Goal: Answer question/provide support

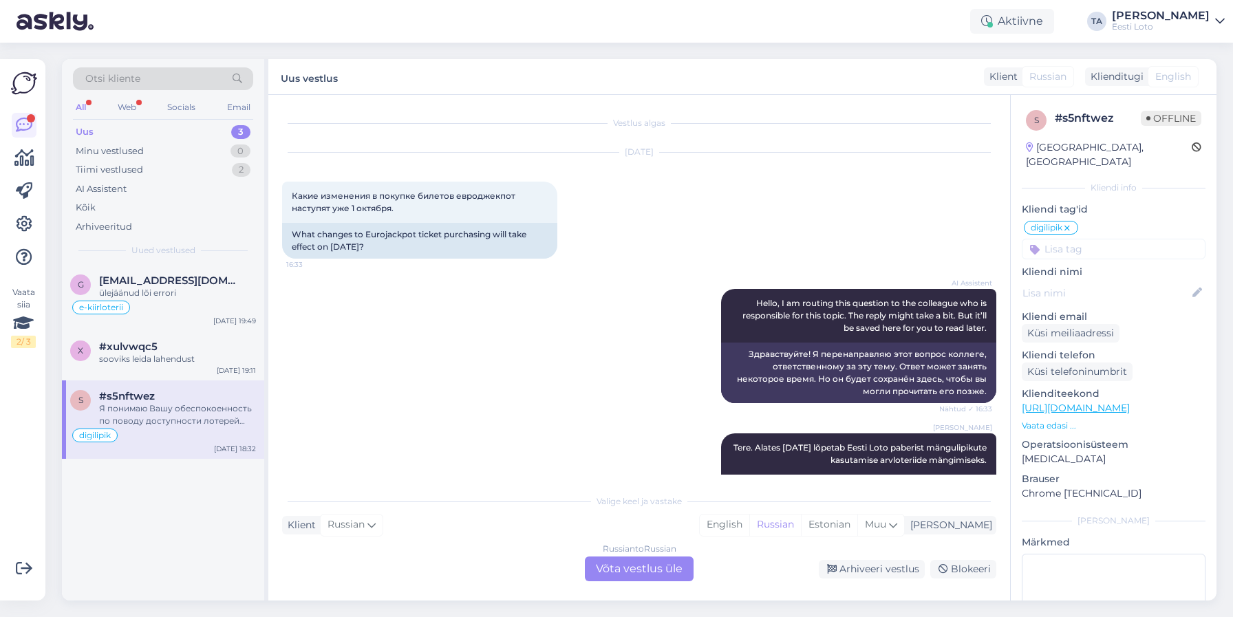
scroll to position [5, 0]
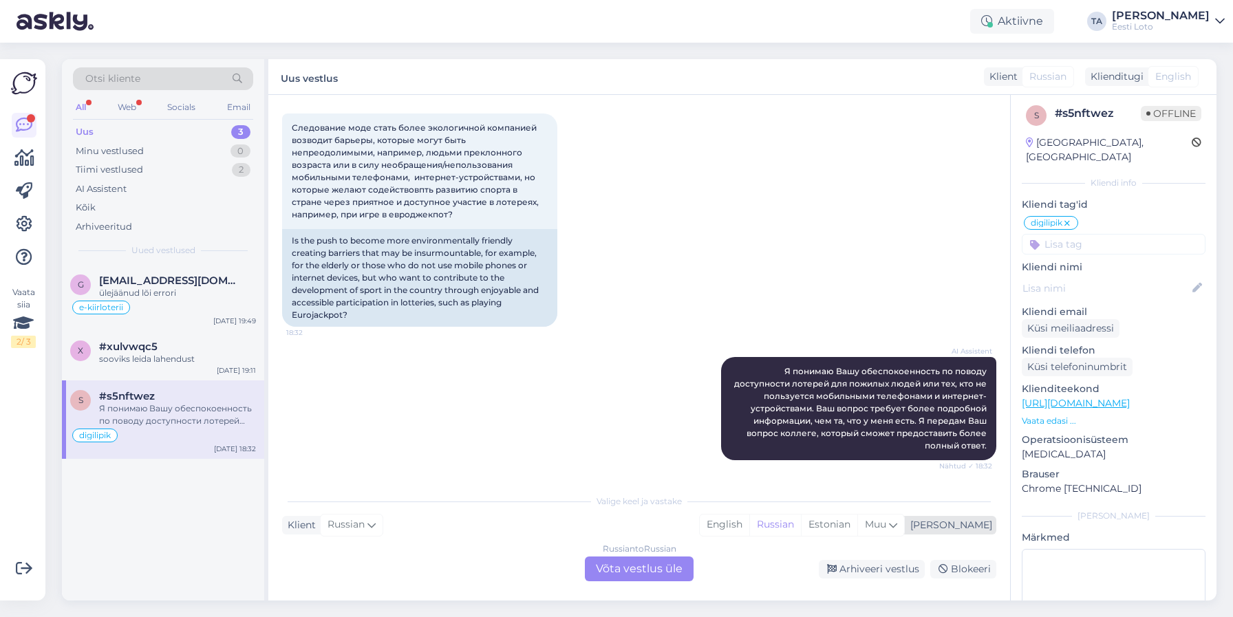
click at [975, 523] on div "[PERSON_NAME]" at bounding box center [948, 525] width 87 height 14
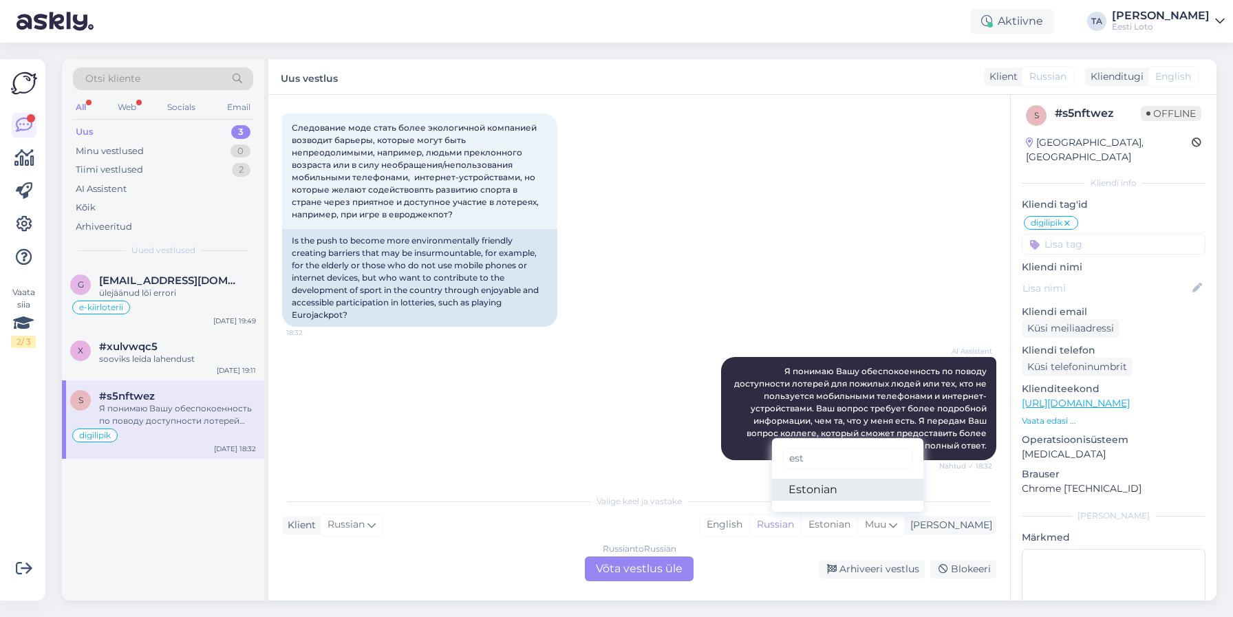
type input "est"
click at [854, 489] on link "Estonian" at bounding box center [847, 490] width 151 height 22
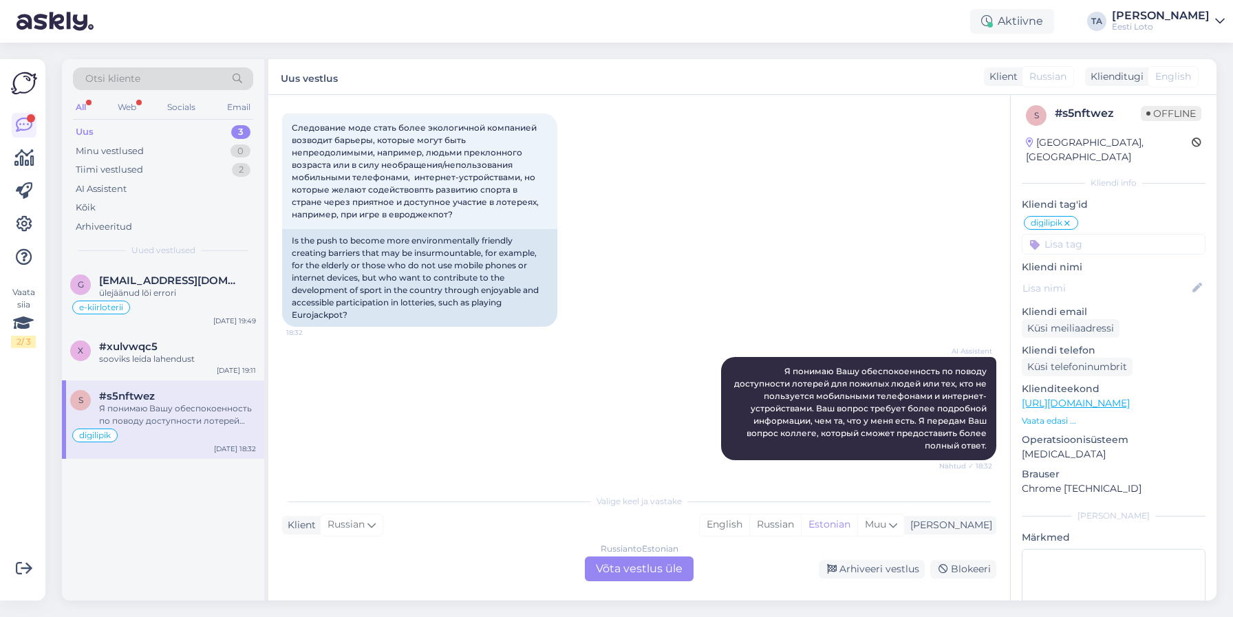
click at [665, 565] on div "Russian to Estonian Võta vestlus üle" at bounding box center [639, 568] width 109 height 25
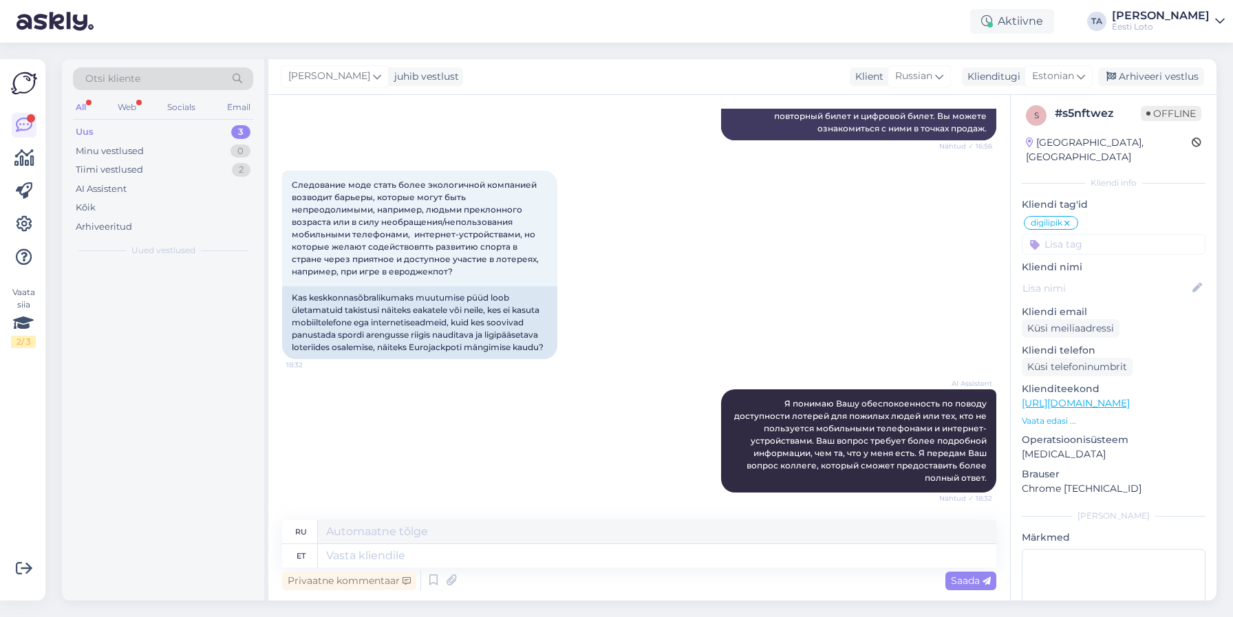
scroll to position [725, 0]
click at [389, 560] on textarea at bounding box center [657, 555] width 678 height 23
paste textarea "Me mõistame, et see muutus võib tunduda algselt ebamugav. Põhjus, miks me paber…"
type textarea "Me mõistame, et see muutus võib tunduda algselt ebamugav. Põhjus, miks me paber…"
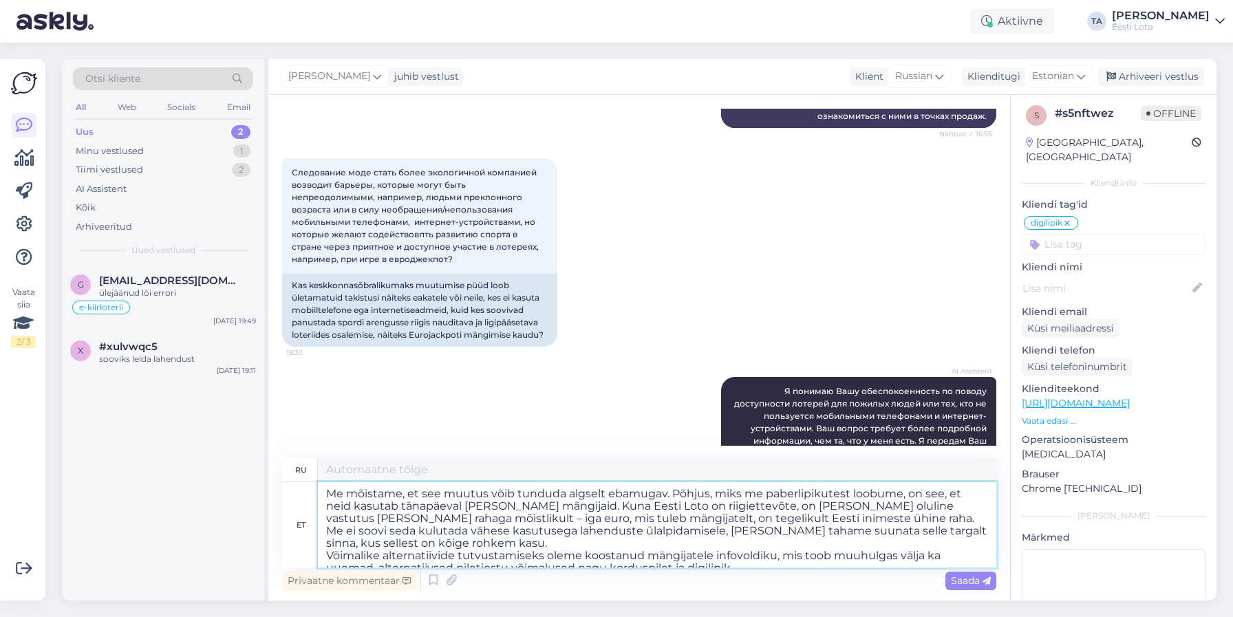
type textarea "Lo ipsumdol, sit ame consectet adipi elitsedd eiusmodtem incididun. Ut laboreet…"
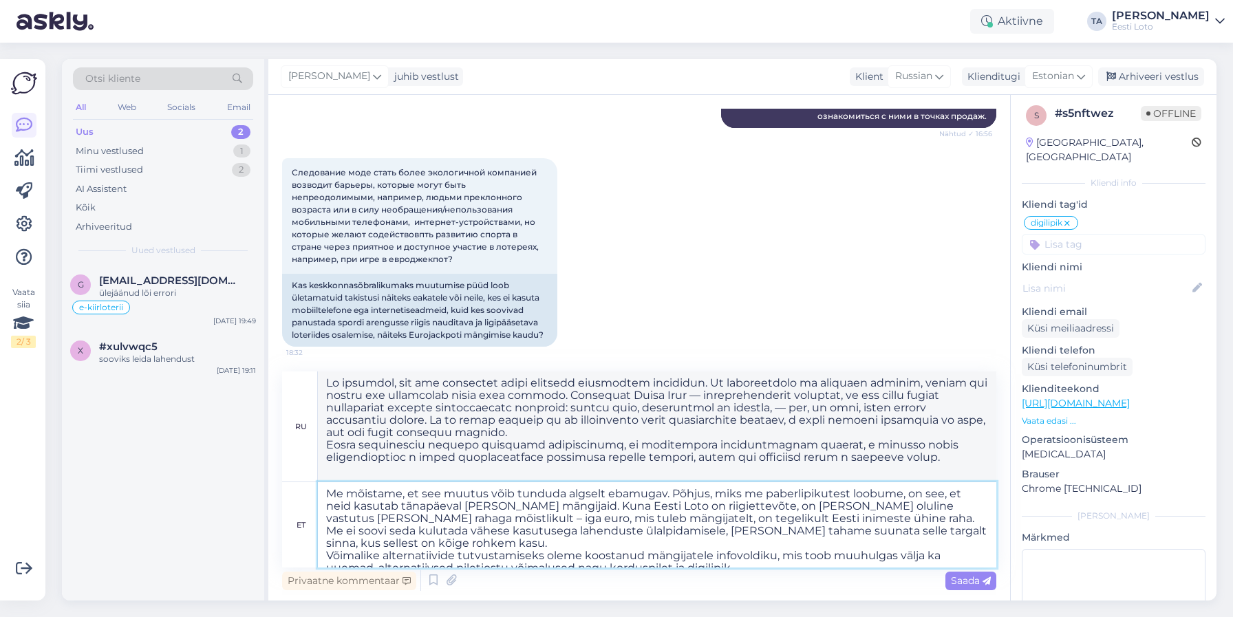
click at [325, 490] on textarea "Me mõistame, et see muutus võib tunduda algselt ebamugav. Põhjus, miks me paber…" at bounding box center [657, 524] width 678 height 85
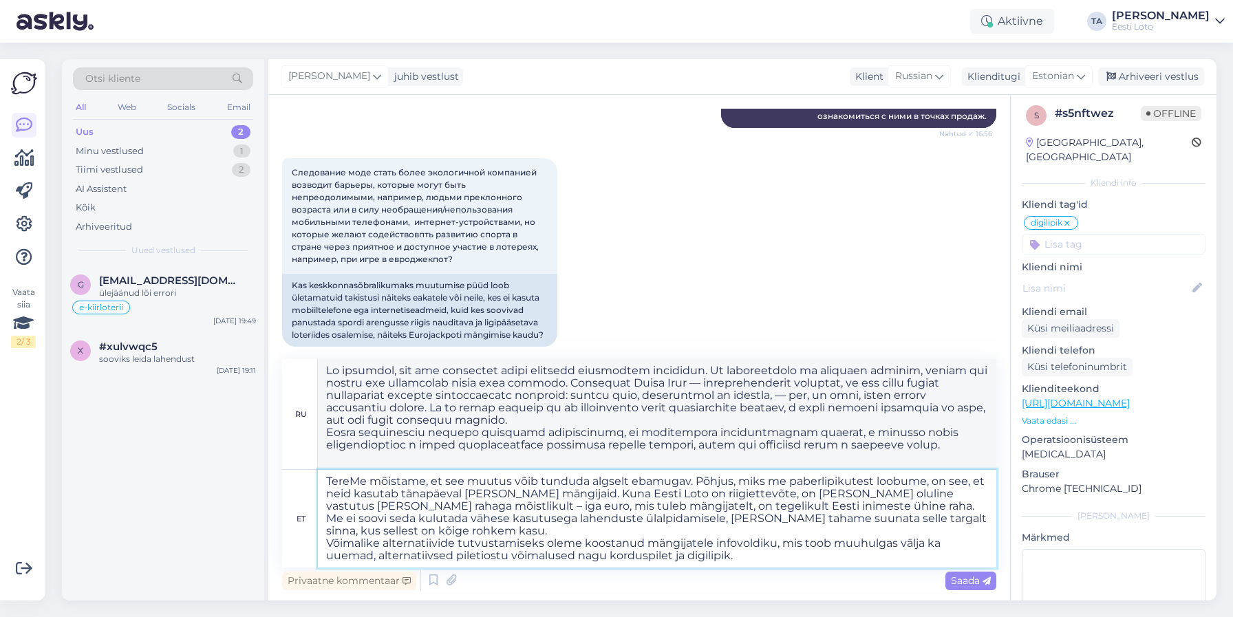
type textarea "[DOMAIN_NAME] mõistame, et see muutus võib tunduda algselt ebamugav. Põhjus, mi…"
type textarea "Loremipsumdo! Si ametcons, adi eli seddoeius tempo incididu utlaboreet dolorema…"
type textarea "Tere. Me mõistame, et see muutus võib tunduda algselt ebamugav. Põhjus, miks me…"
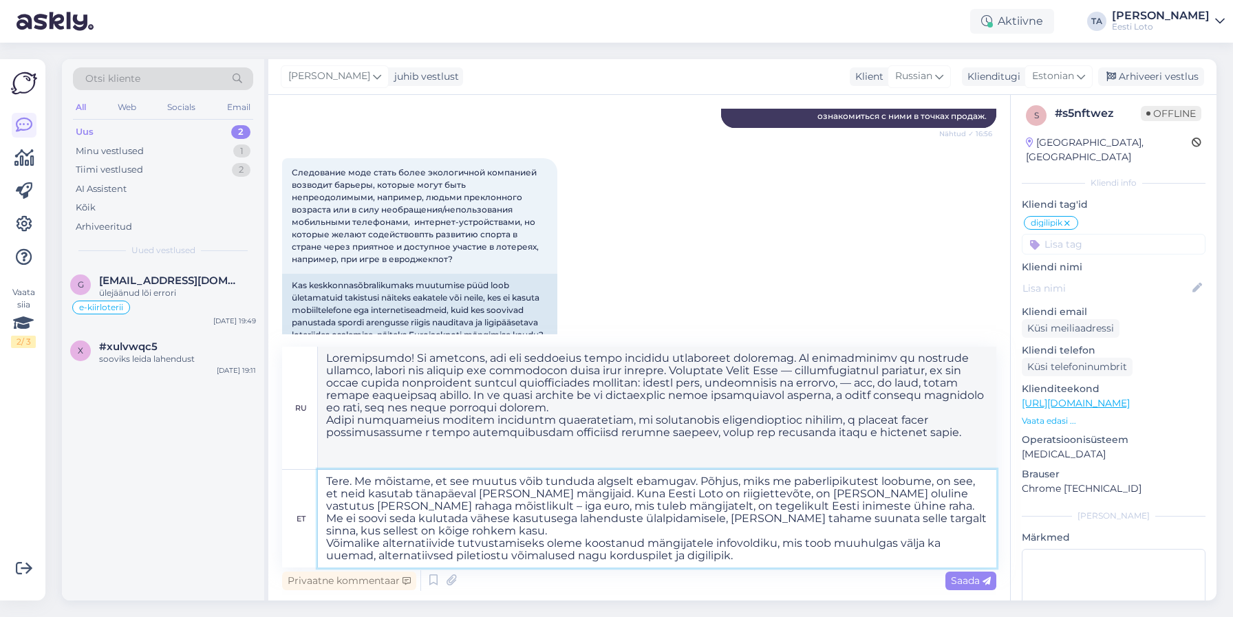
type textarea "Loremipsumdo! Si ametcons, adi eli seddoeius tempo incididu utlaboreet dolorema…"
click at [753, 558] on textarea "Tere. Me mõistame, et see muutus võib tunduda algselt ebamugav. Põhjus, miks me…" at bounding box center [657, 519] width 678 height 98
type textarea "Tere. Me mõistame, et see muutus võib tunduda algselt ebamugav. Põhjus, miks me…"
click at [964, 581] on span "Saada" at bounding box center [971, 580] width 40 height 12
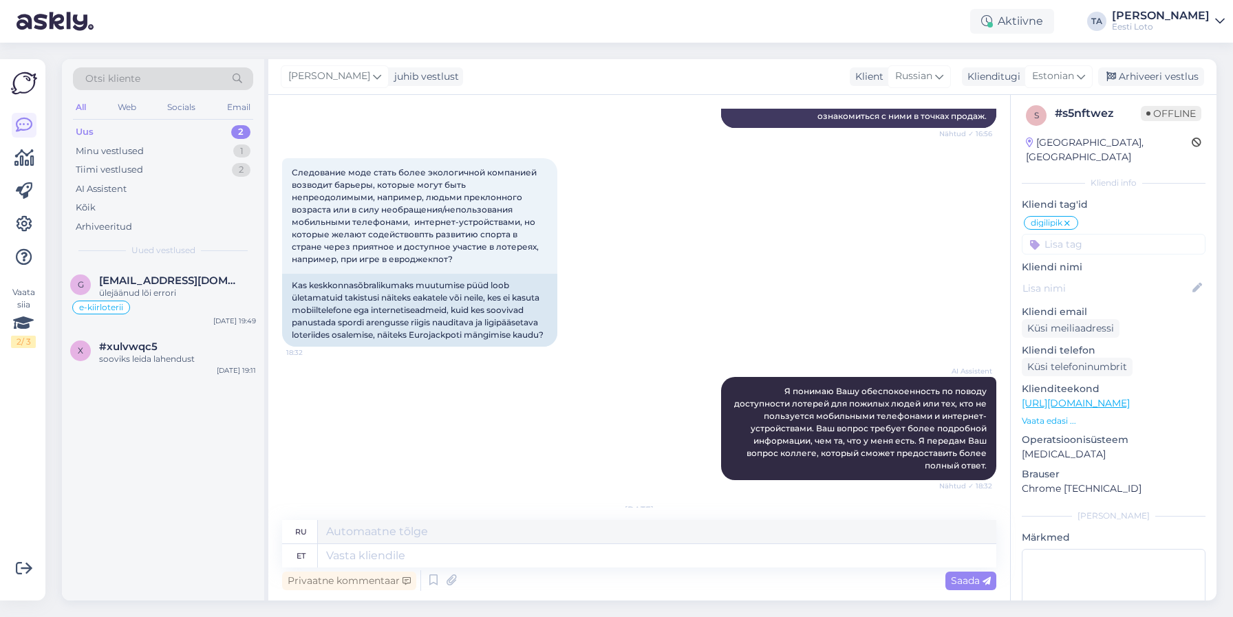
scroll to position [1171, 0]
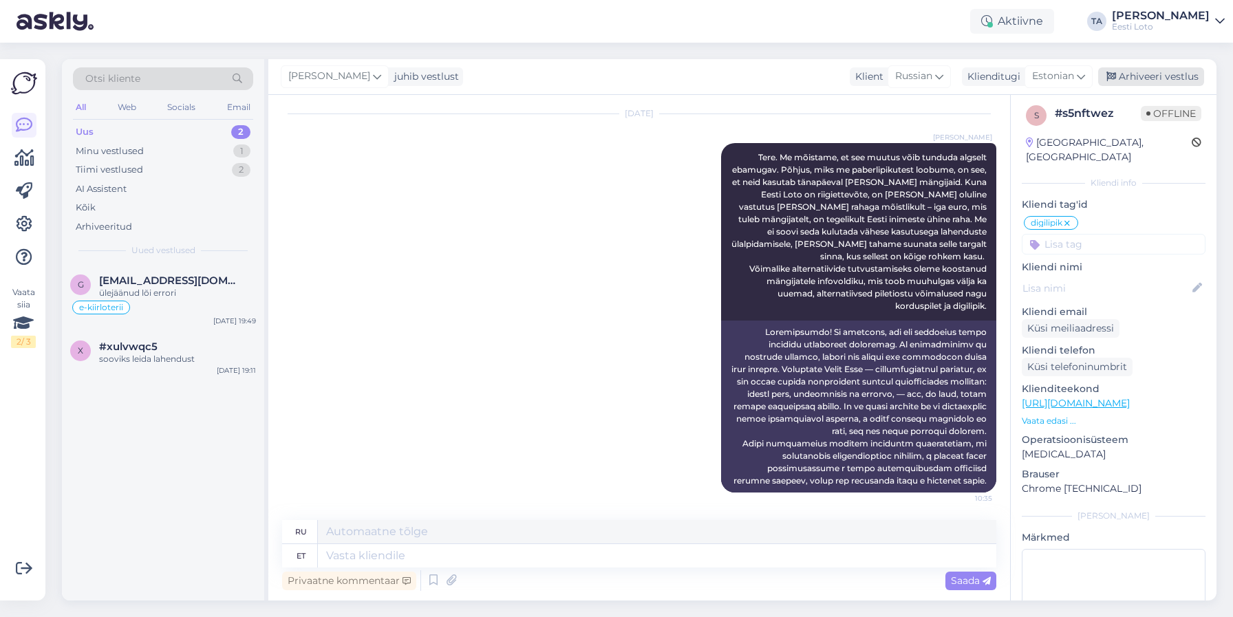
click at [1145, 79] on div "Arhiveeri vestlus" at bounding box center [1151, 76] width 106 height 19
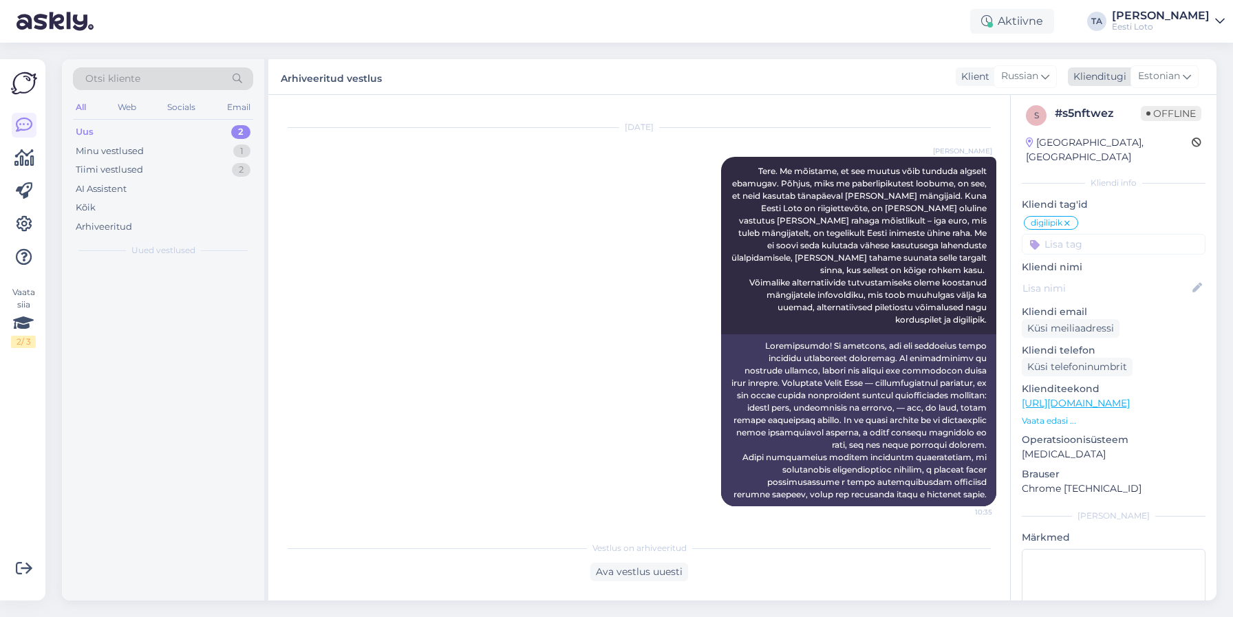
scroll to position [1157, 0]
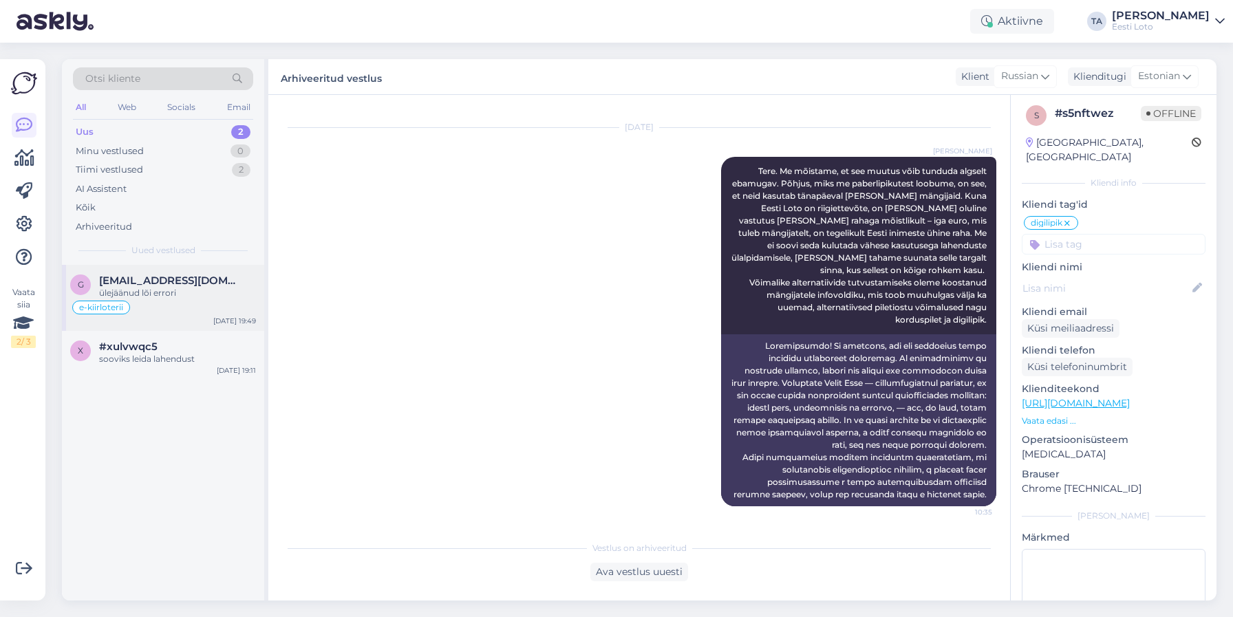
click at [169, 290] on div "ülejäänud lõi errori" at bounding box center [177, 293] width 157 height 12
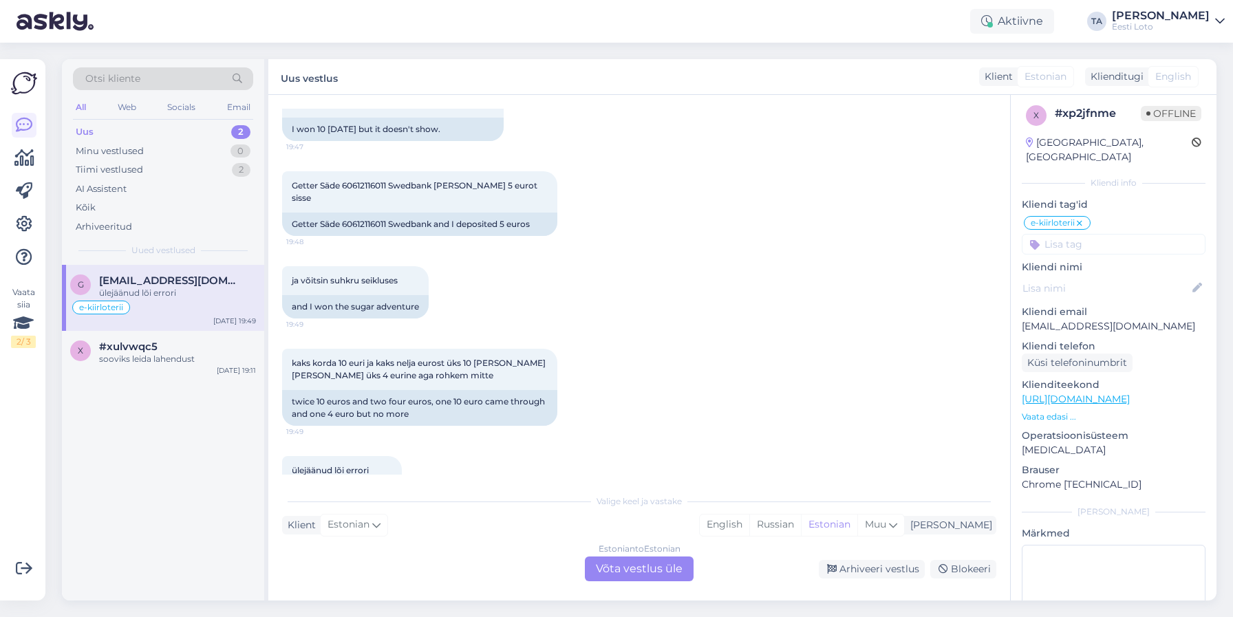
scroll to position [1890, 0]
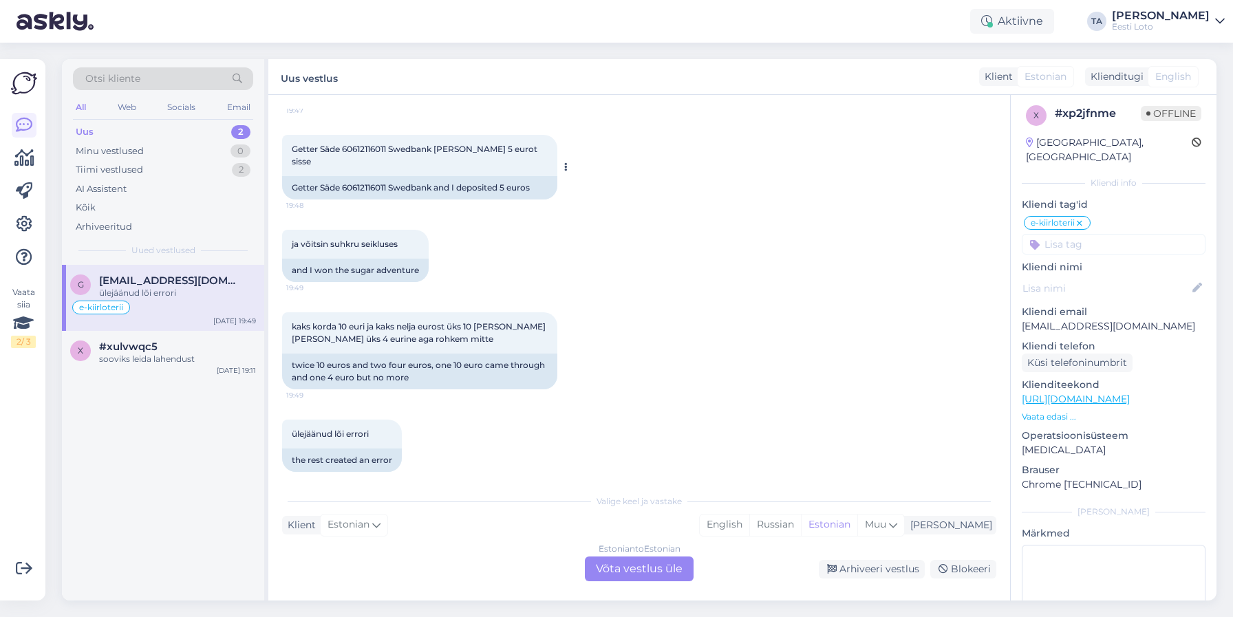
click at [360, 149] on span "Getter Säde 60612116011 Swedbank [PERSON_NAME] 5 eurot sisse" at bounding box center [416, 155] width 248 height 23
copy span "60612116011"
